Goal: Information Seeking & Learning: Learn about a topic

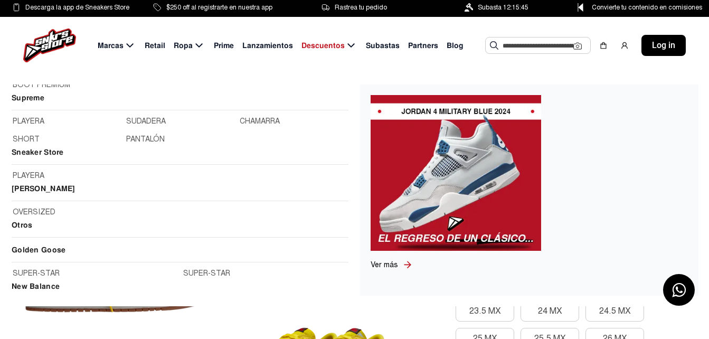
scroll to position [1161, 0]
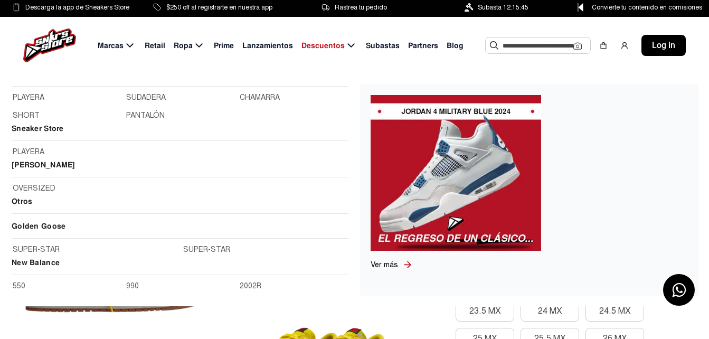
click at [522, 43] on input "text" at bounding box center [537, 45] width 71 height 16
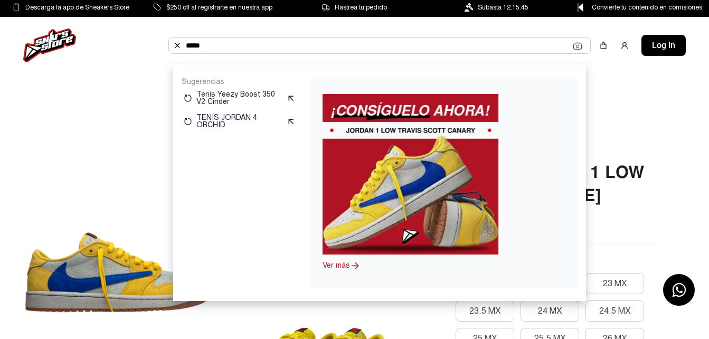
type input "*****"
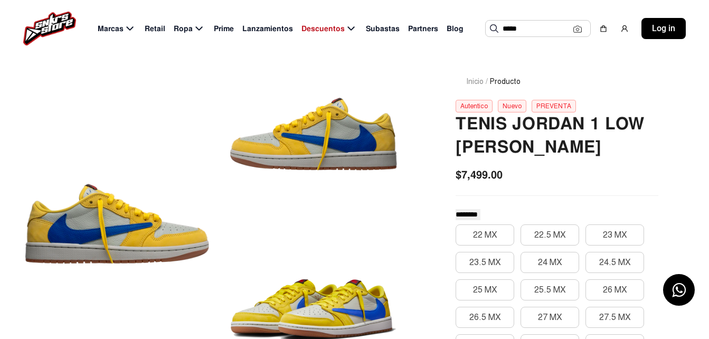
scroll to position [0, 0]
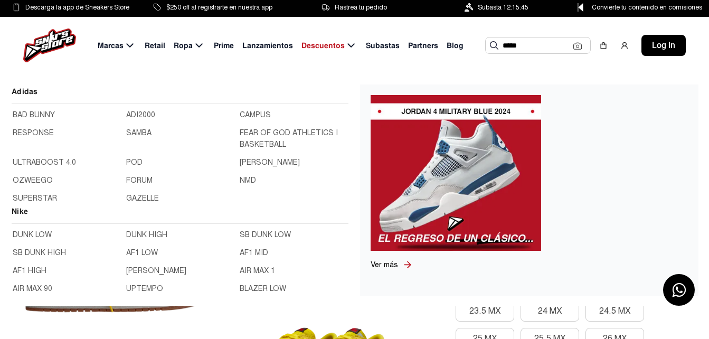
click at [47, 41] on img at bounding box center [49, 45] width 53 height 34
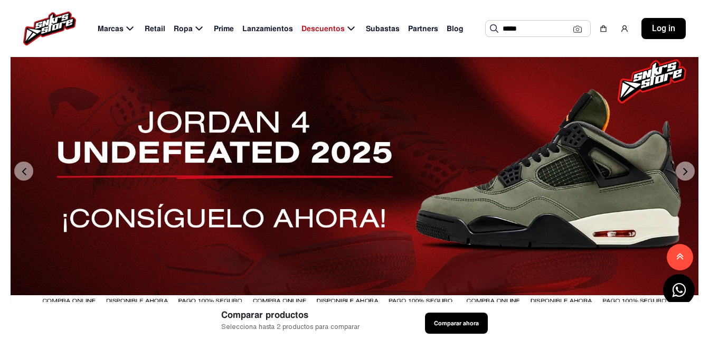
scroll to position [317, 0]
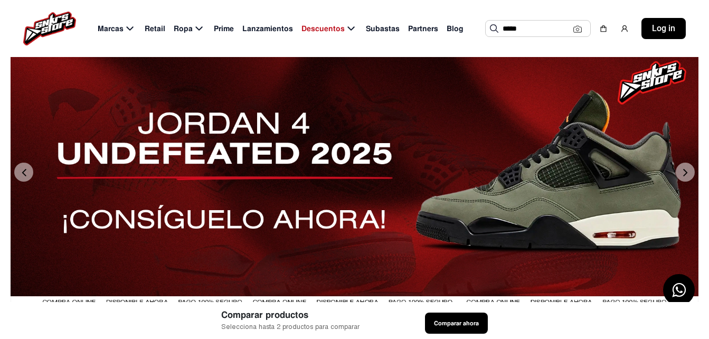
click at [683, 182] on button "Next" at bounding box center [685, 172] width 19 height 19
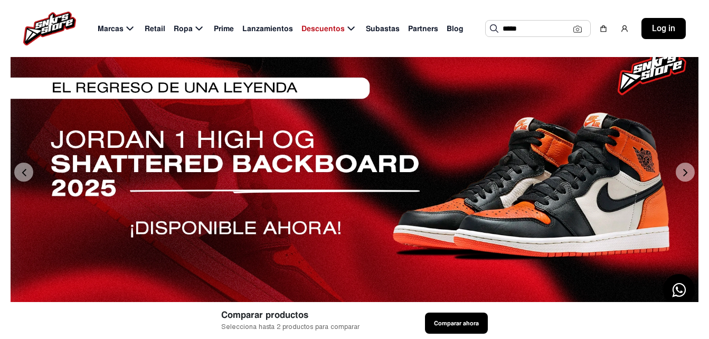
click at [683, 182] on button "Next" at bounding box center [685, 172] width 19 height 19
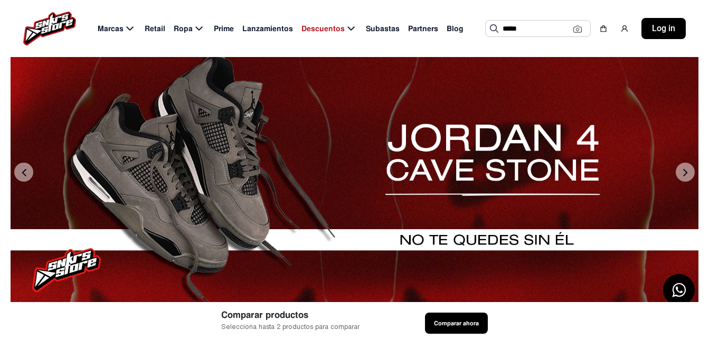
click at [683, 182] on button "Next" at bounding box center [685, 172] width 19 height 19
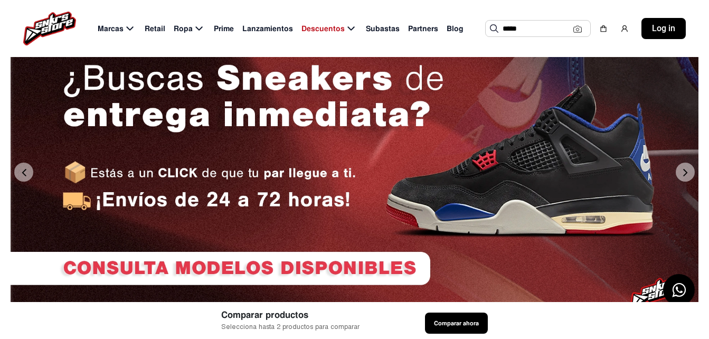
click at [683, 182] on button "Next" at bounding box center [685, 172] width 19 height 19
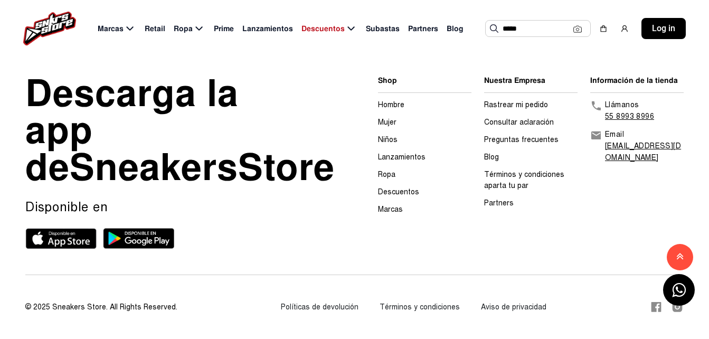
scroll to position [3320, 0]
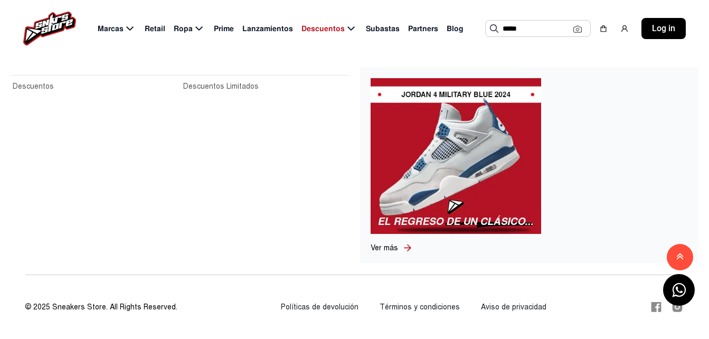
click at [322, 31] on span "Descuentos" at bounding box center [322, 28] width 43 height 11
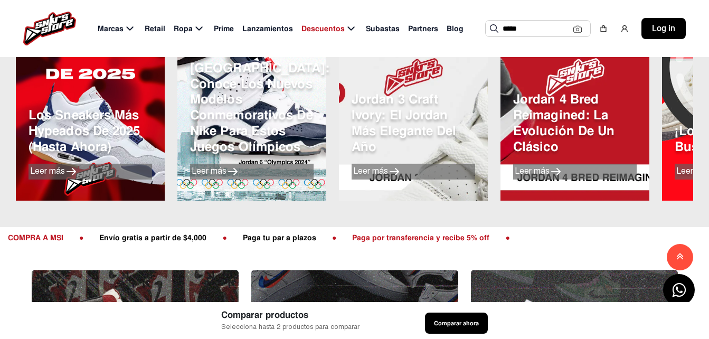
scroll to position [2317, 0]
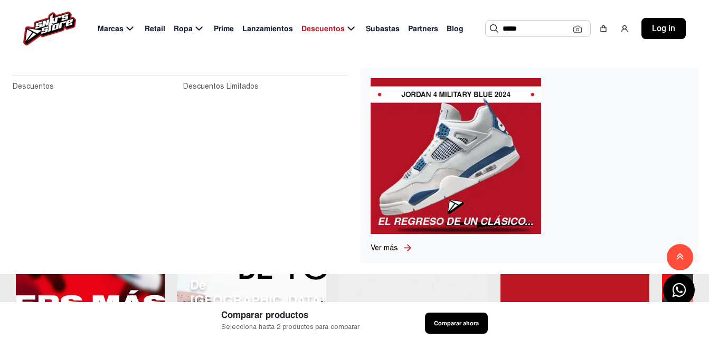
click at [350, 27] on icon at bounding box center [351, 28] width 13 height 13
click at [348, 28] on icon at bounding box center [350, 28] width 7 height 4
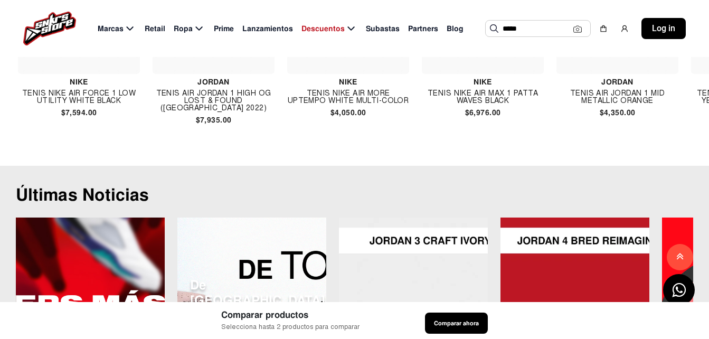
click at [278, 20] on div "Marcas Retail Ropa Prime Lanzamientos Descuentos Subastas Partners Blog ***** S…" at bounding box center [354, 28] width 709 height 57
click at [280, 30] on span "Lanzamientos" at bounding box center [267, 28] width 51 height 11
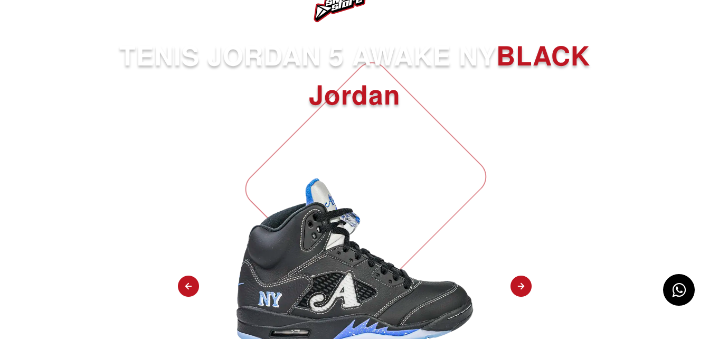
scroll to position [53, 0]
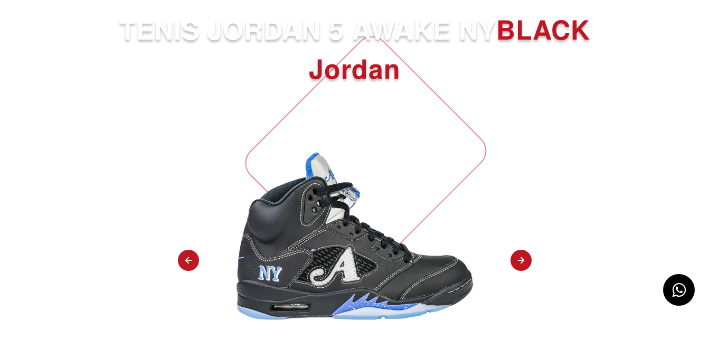
click at [521, 263] on img at bounding box center [520, 261] width 21 height 22
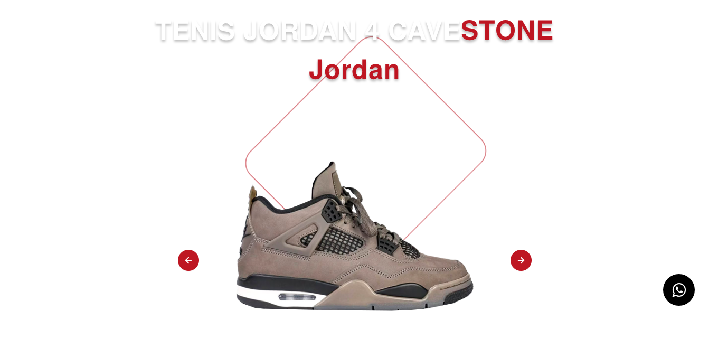
click at [521, 267] on img at bounding box center [520, 261] width 21 height 22
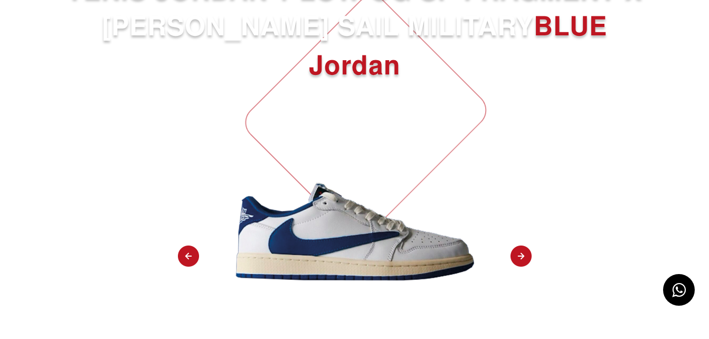
scroll to position [158, 0]
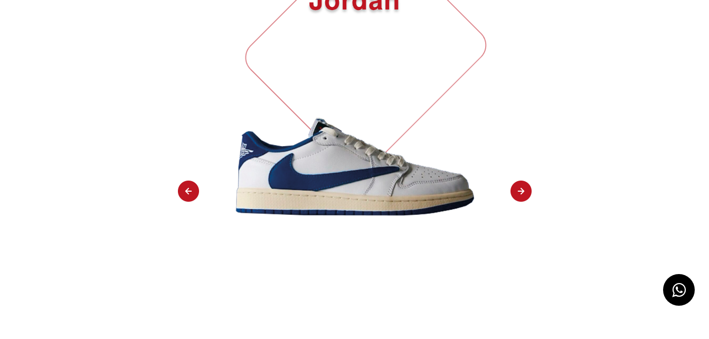
click at [524, 193] on img at bounding box center [520, 191] width 21 height 22
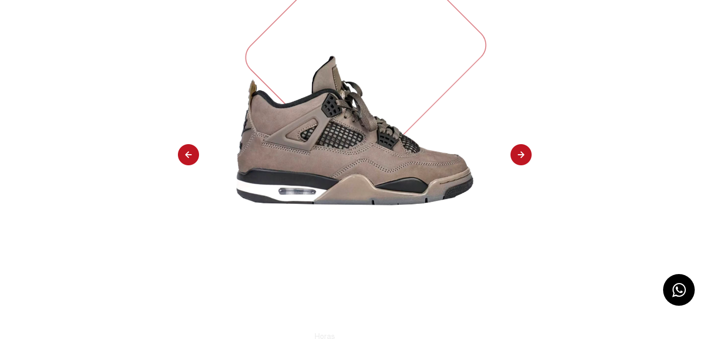
select select "**"
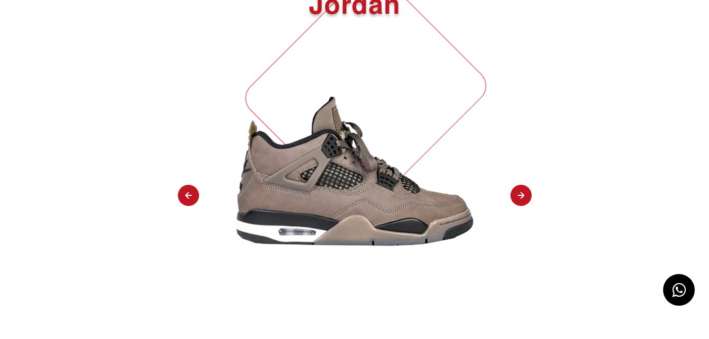
scroll to position [0, 0]
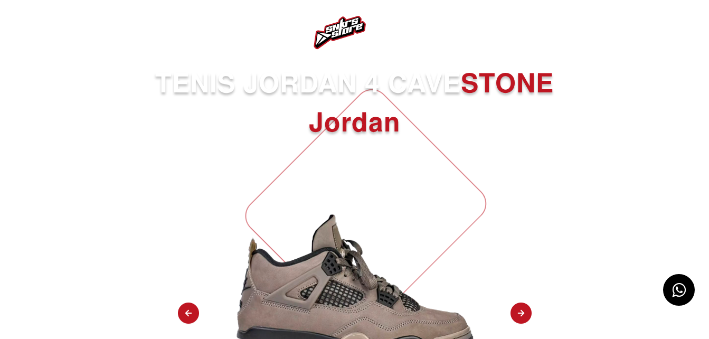
click at [28, 31] on img at bounding box center [27, 32] width 13 height 13
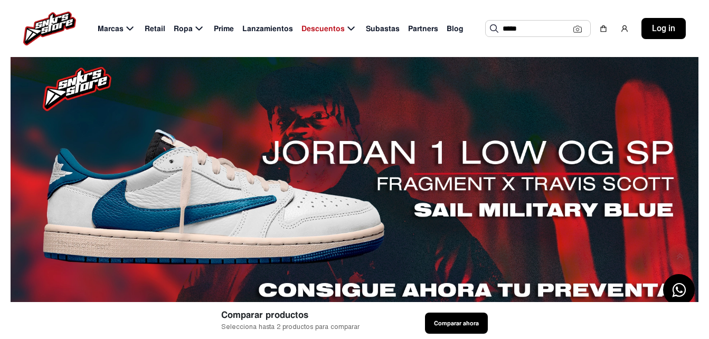
scroll to position [369, 0]
